Goal: Communication & Community: Ask a question

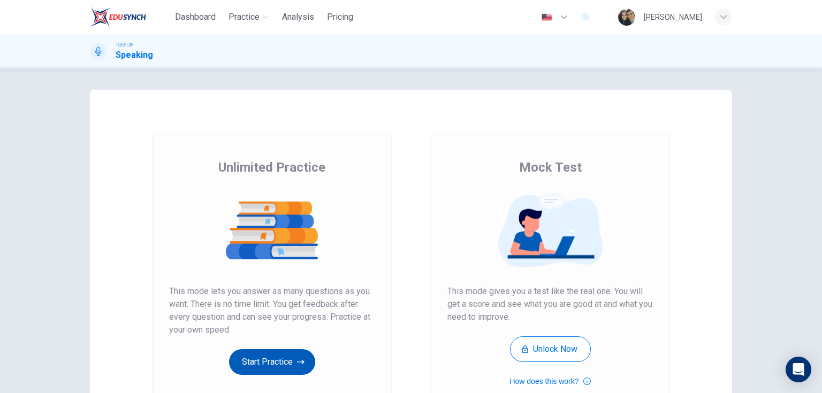
click at [289, 366] on button "Start Practice" at bounding box center [272, 363] width 86 height 26
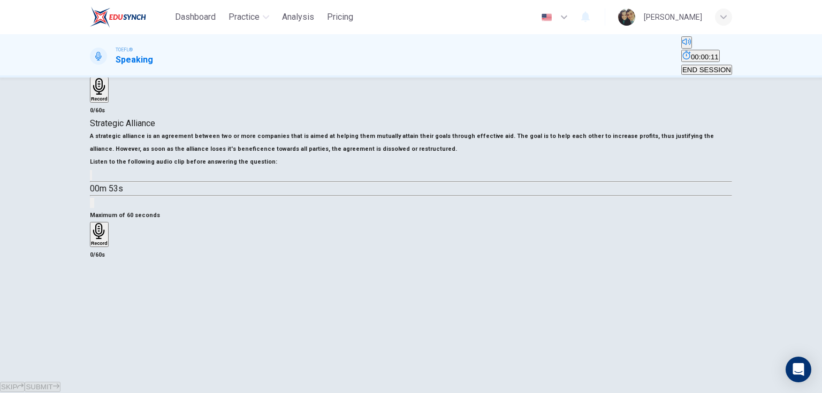
scroll to position [128, 0]
click at [91, 178] on icon "button" at bounding box center [91, 178] width 0 height 0
type input "0"
click at [108, 246] on h6 "Record" at bounding box center [99, 243] width 17 height 5
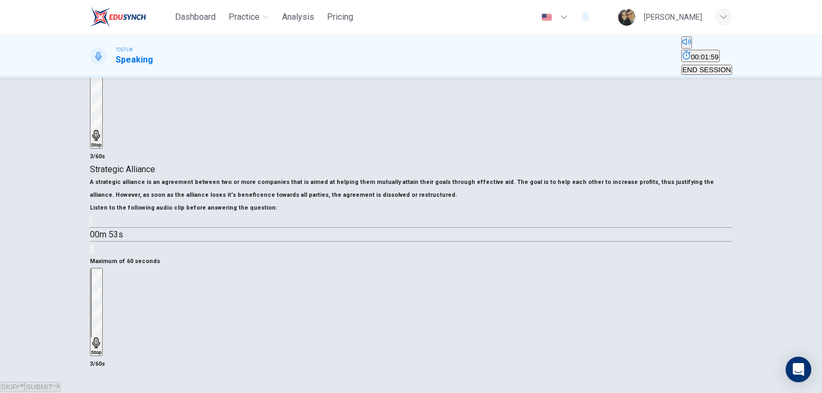
click at [102, 303] on div "Stop" at bounding box center [96, 312] width 11 height 86
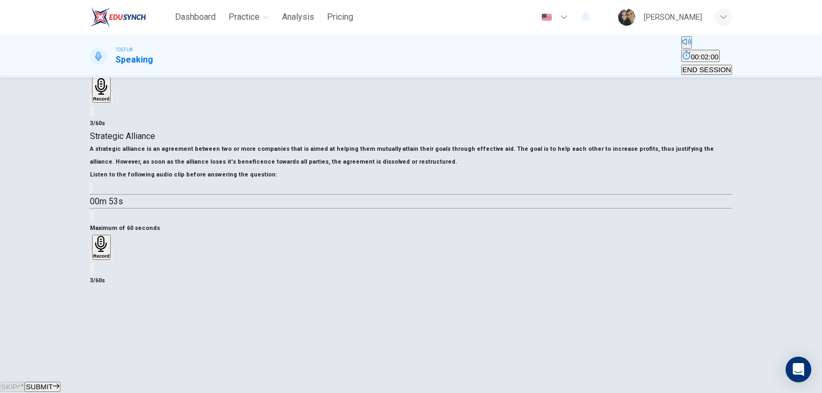
click at [102, 269] on icon "button" at bounding box center [97, 264] width 9 height 9
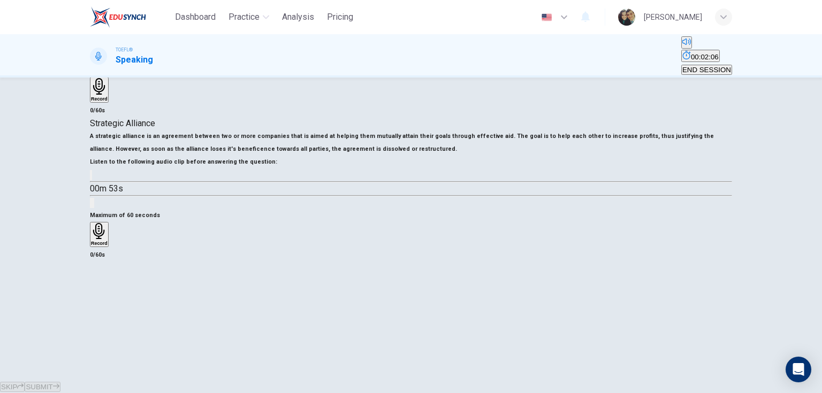
click at [108, 240] on icon "button" at bounding box center [99, 231] width 17 height 17
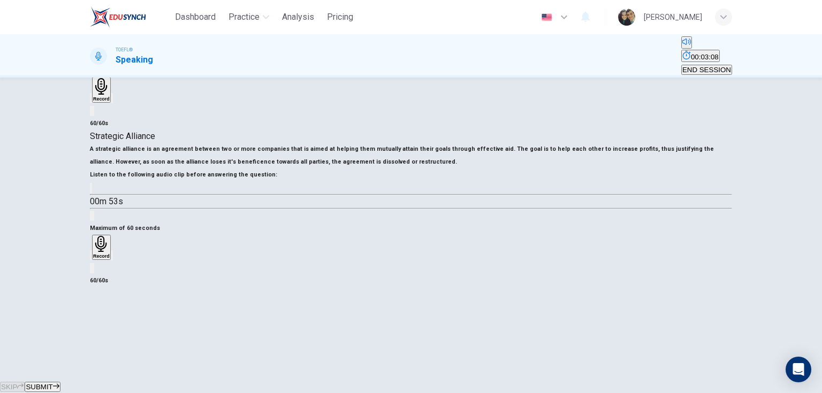
click at [52, 383] on span "SUBMIT" at bounding box center [39, 387] width 27 height 8
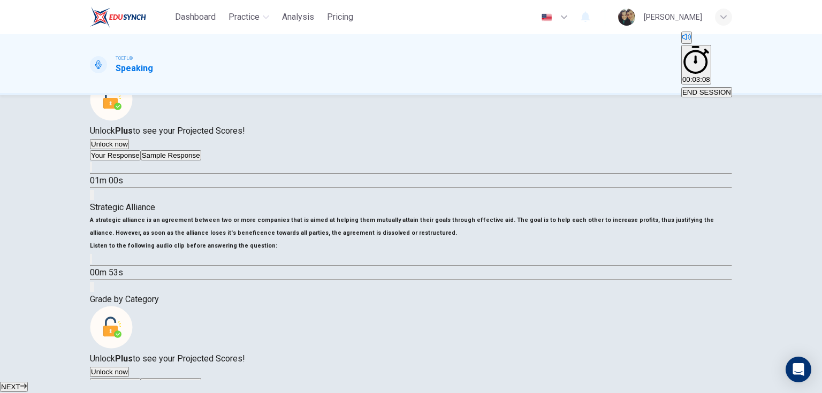
click at [690, 17] on div "[PERSON_NAME]" at bounding box center [673, 17] width 58 height 13
click at [689, 393] on div at bounding box center [411, 393] width 822 height 0
click at [794, 382] on body "Dashboard Practice Analysis Pricing English en ​ [PERSON_NAME] TOEFL® Speaking …" at bounding box center [411, 196] width 822 height 393
click at [798, 374] on icon "Open Intercom Messenger" at bounding box center [798, 370] width 12 height 14
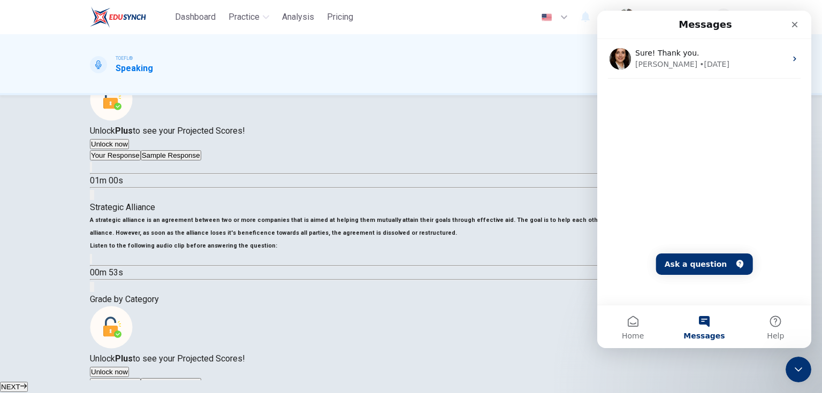
scroll to position [0, 0]
click at [703, 260] on button "Ask a question" at bounding box center [704, 264] width 97 height 21
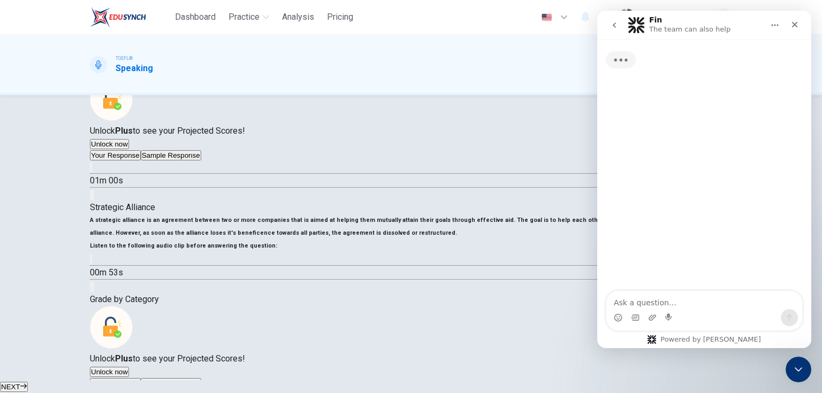
click at [658, 307] on textarea "Ask a question…" at bounding box center [704, 300] width 196 height 18
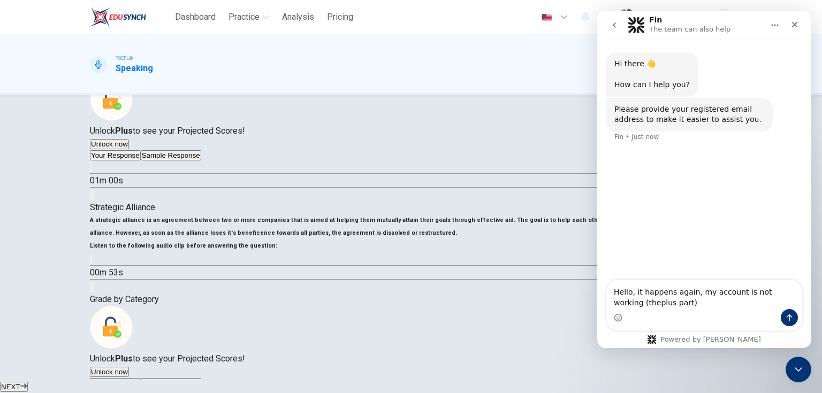
type textarea "Hello, it happens again, my account is not working (the plus part)"
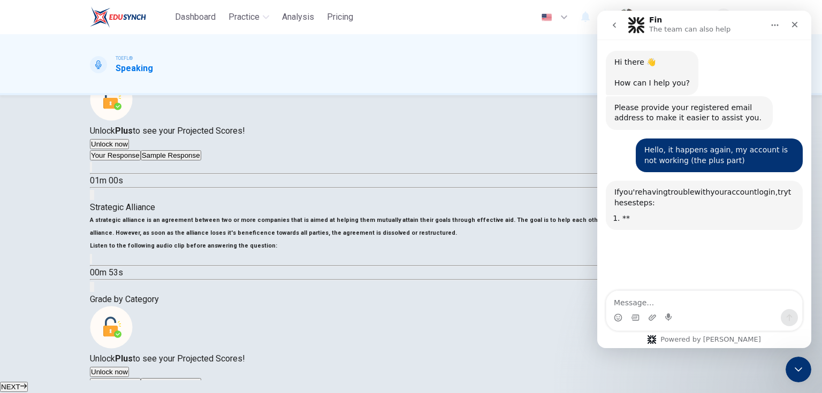
scroll to position [103, 0]
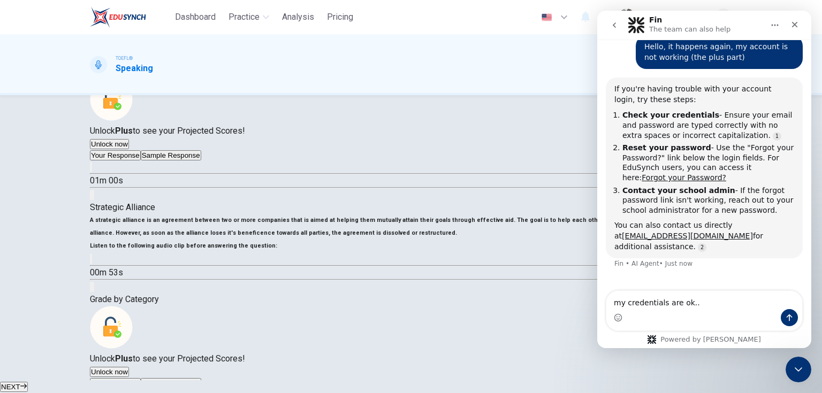
type textarea "my credentials are ok..."
drag, startPoint x: 693, startPoint y: 232, endPoint x: 606, endPoint y: 236, distance: 87.3
click at [606, 236] on div "If you're having trouble with your account login, try these steps: Check your c…" at bounding box center [704, 168] width 197 height 181
copy link "[EMAIL_ADDRESS][DOMAIN_NAME]"
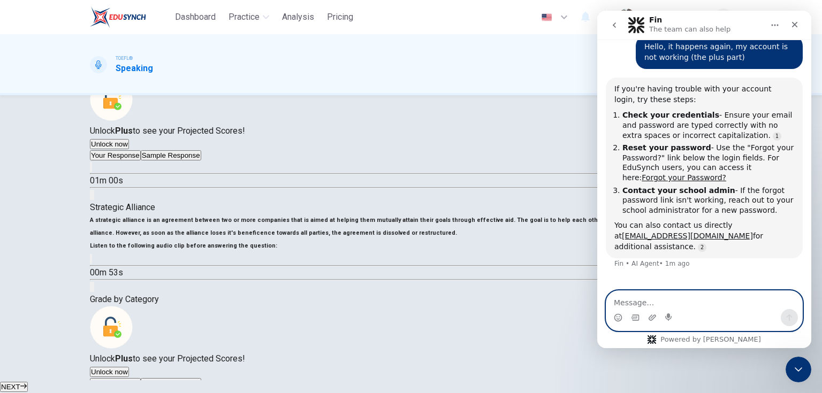
click at [653, 306] on textarea "Message…" at bounding box center [704, 300] width 196 height 18
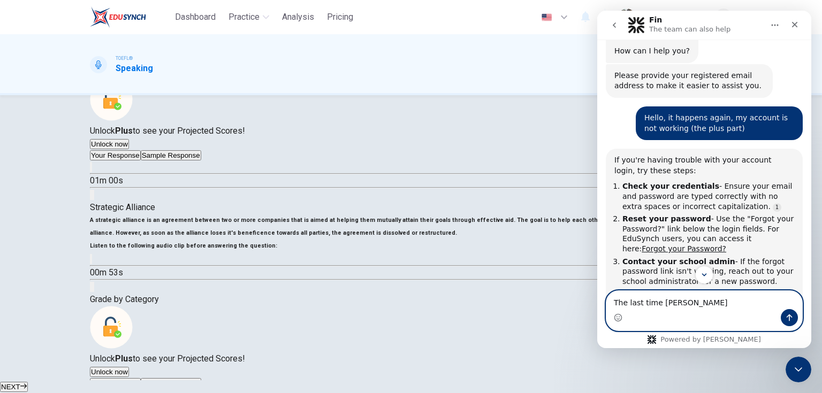
scroll to position [103, 0]
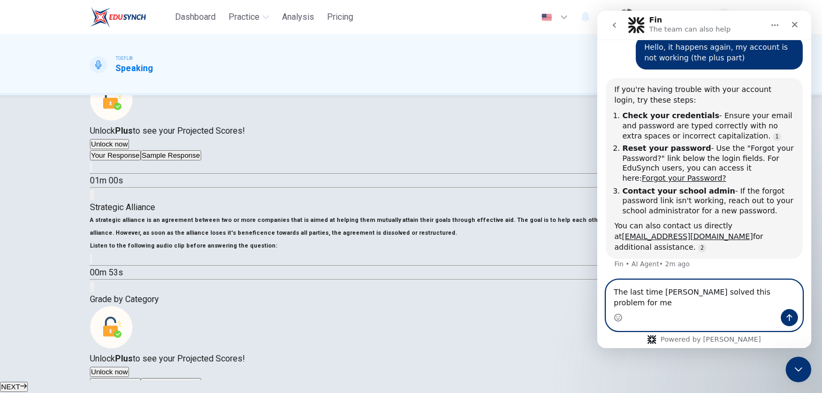
click at [784, 300] on textarea "The last time [PERSON_NAME] solved this problem for me" at bounding box center [704, 294] width 196 height 29
type textarea "The last time [PERSON_NAME] solved this problem for me"
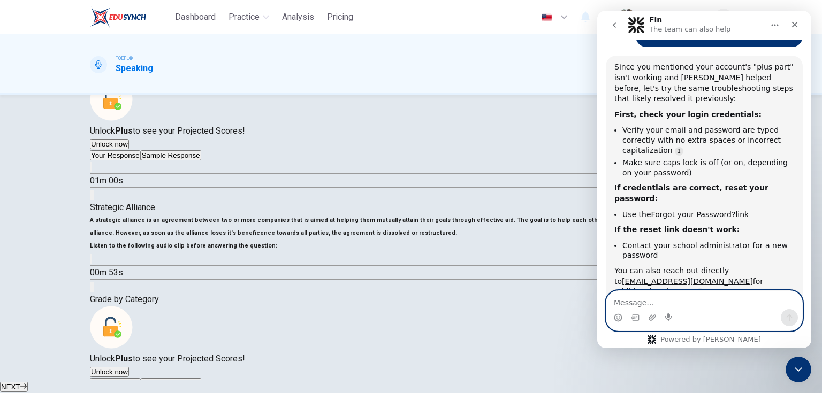
scroll to position [2, 0]
type textarea "I"
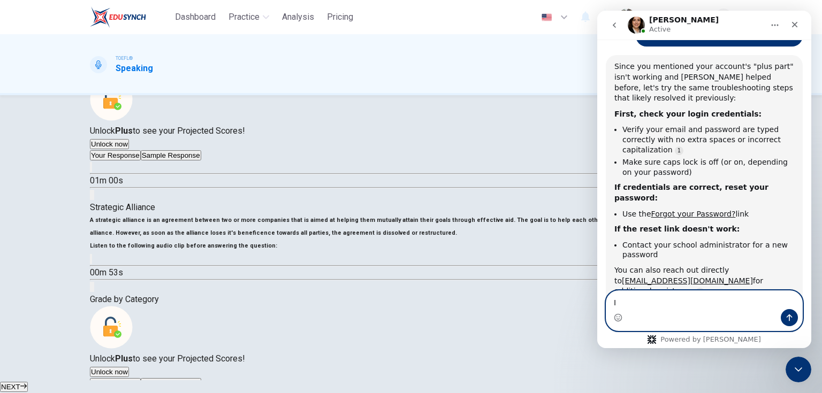
type textarea "I"
type textarea "Hello [PERSON_NAME] :D"
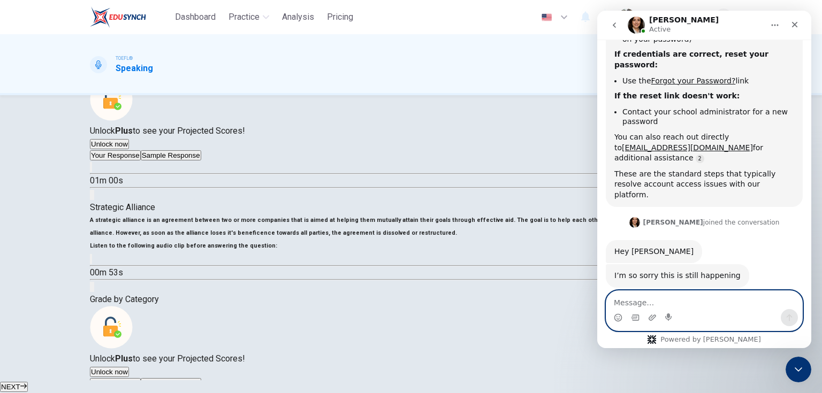
scroll to position [534, 0]
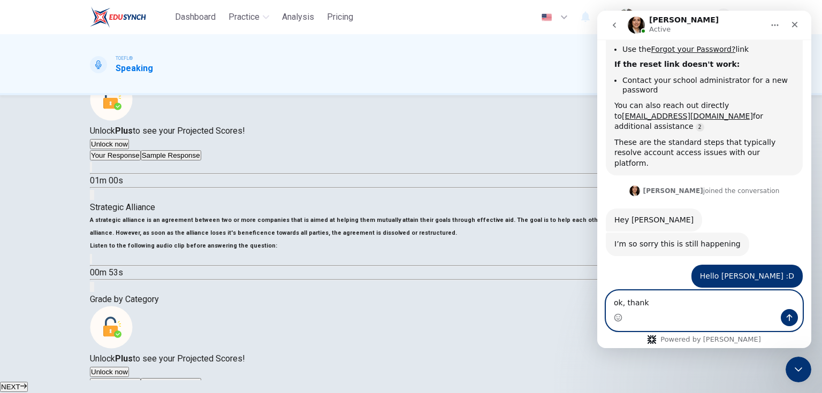
type textarea "ok, thanks"
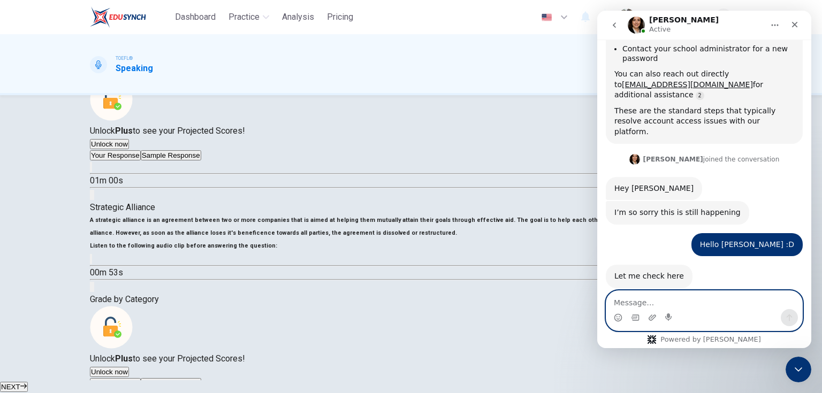
scroll to position [566, 0]
click at [696, 301] on textarea "Message…" at bounding box center [704, 300] width 196 height 18
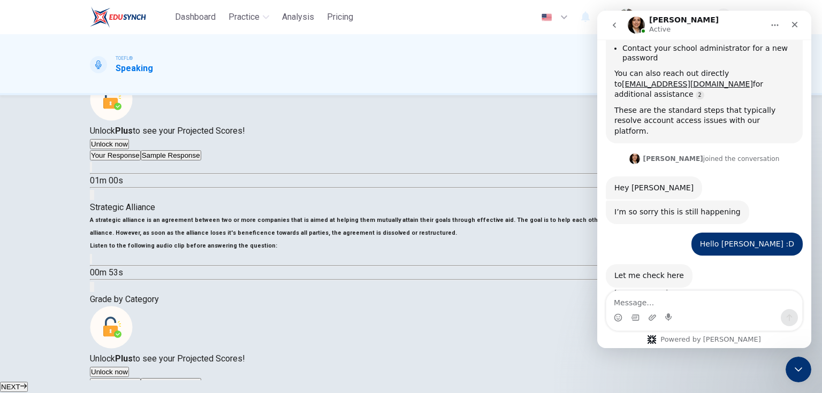
click at [377, 293] on div "Strategic Alliance A strategic alliance is an agreement between two or more com…" at bounding box center [411, 247] width 642 height 92
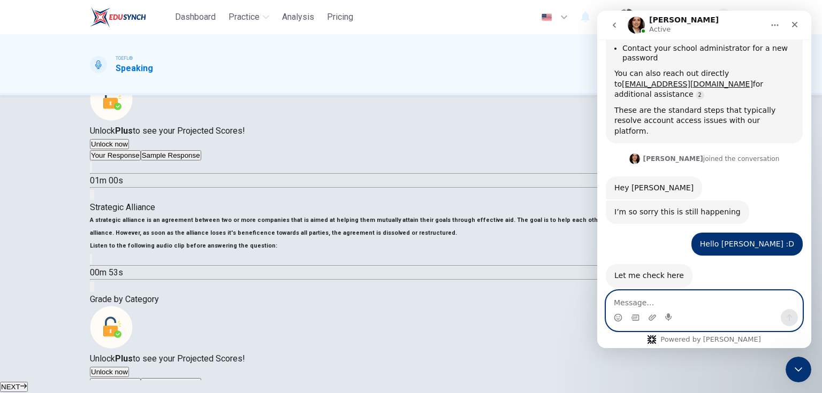
click at [672, 302] on textarea "Message…" at bounding box center [704, 300] width 196 height 18
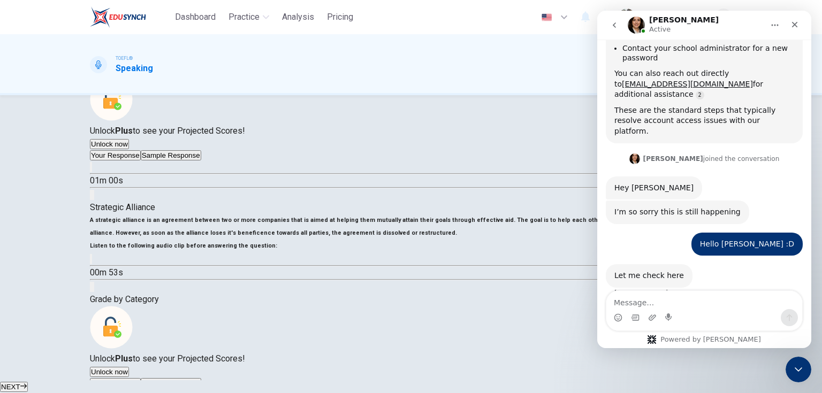
click at [571, 65] on h6 "Question : Using the main points and examples, describe strategic alliance." at bounding box center [411, 58] width 642 height 13
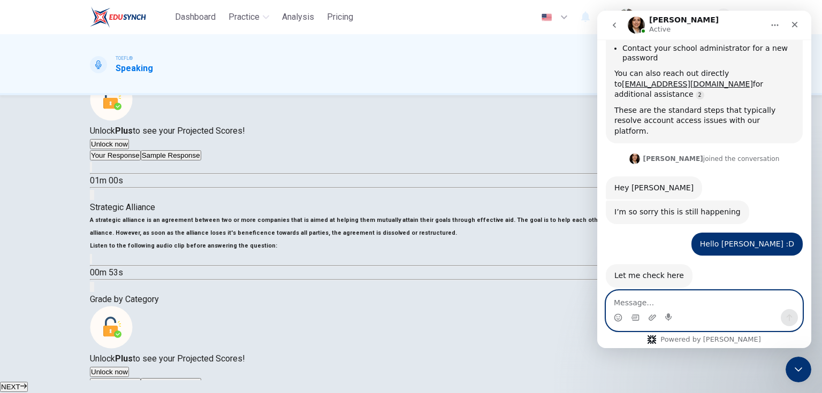
click at [649, 301] on textarea "Message…" at bounding box center [704, 300] width 196 height 18
click at [669, 308] on textarea "Message…" at bounding box center [704, 300] width 196 height 18
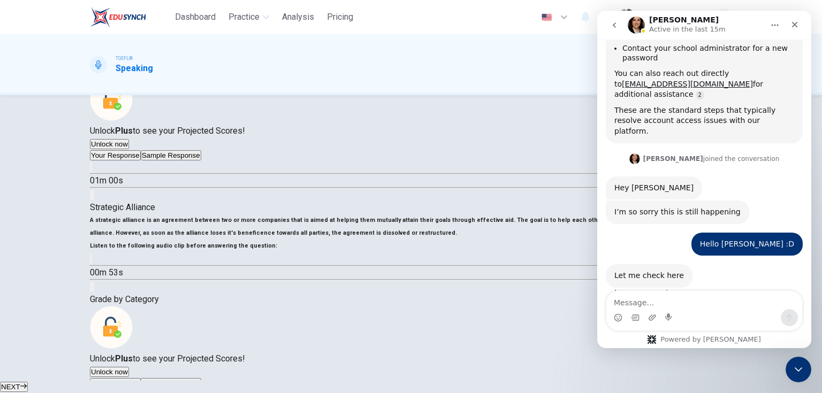
click at [777, 25] on icon "Home" at bounding box center [775, 25] width 9 height 9
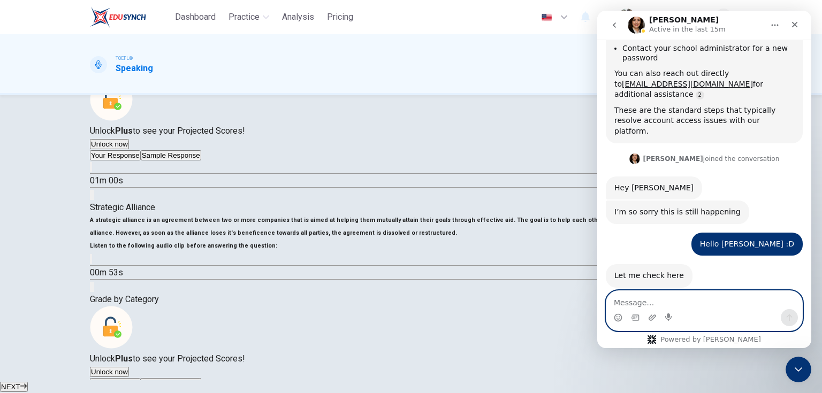
click at [652, 300] on textarea "Message…" at bounding box center [704, 300] width 196 height 18
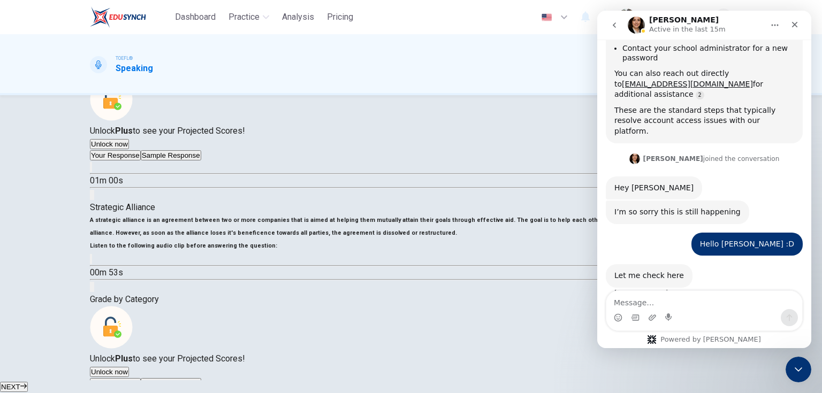
click at [771, 21] on icon "Home" at bounding box center [775, 25] width 9 height 9
click at [777, 19] on button "Home" at bounding box center [775, 25] width 20 height 20
click at [809, 369] on div "Close Intercom Messenger" at bounding box center [797, 368] width 26 height 26
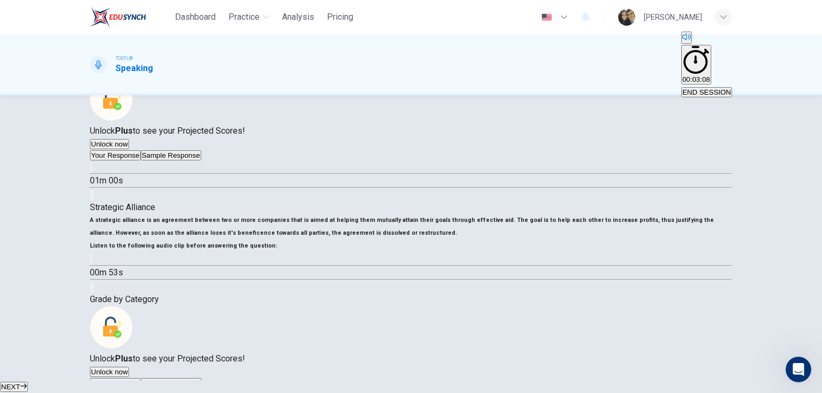
scroll to position [555, 0]
click at [700, 88] on span "END SESSION" at bounding box center [706, 92] width 49 height 8
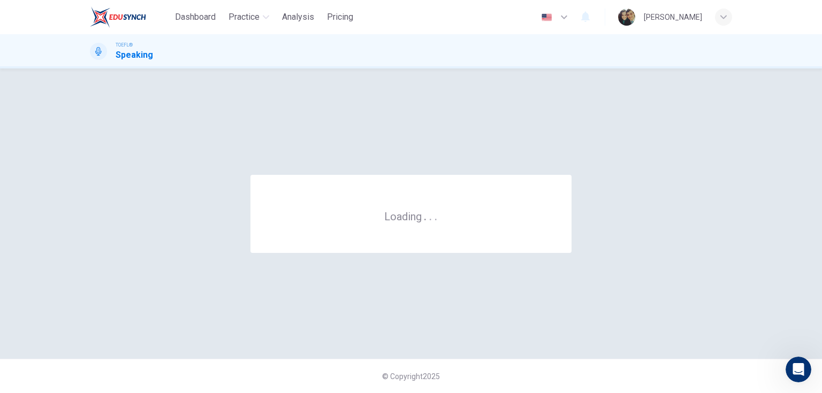
scroll to position [0, 0]
